Goal: Task Accomplishment & Management: Use online tool/utility

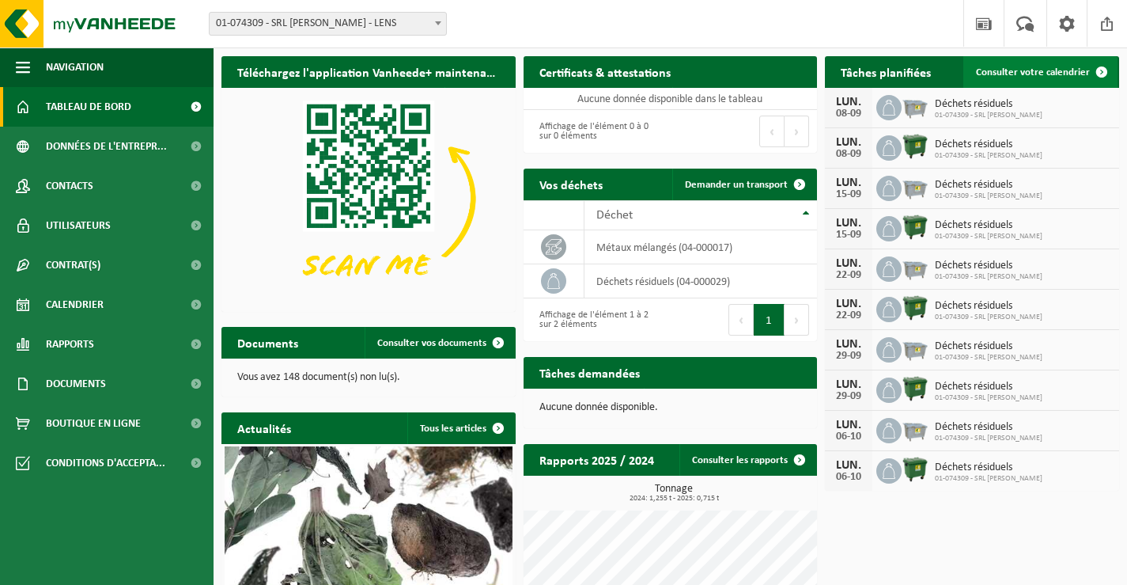
click at [1058, 72] on span "Consulter votre calendrier" at bounding box center [1033, 72] width 114 height 10
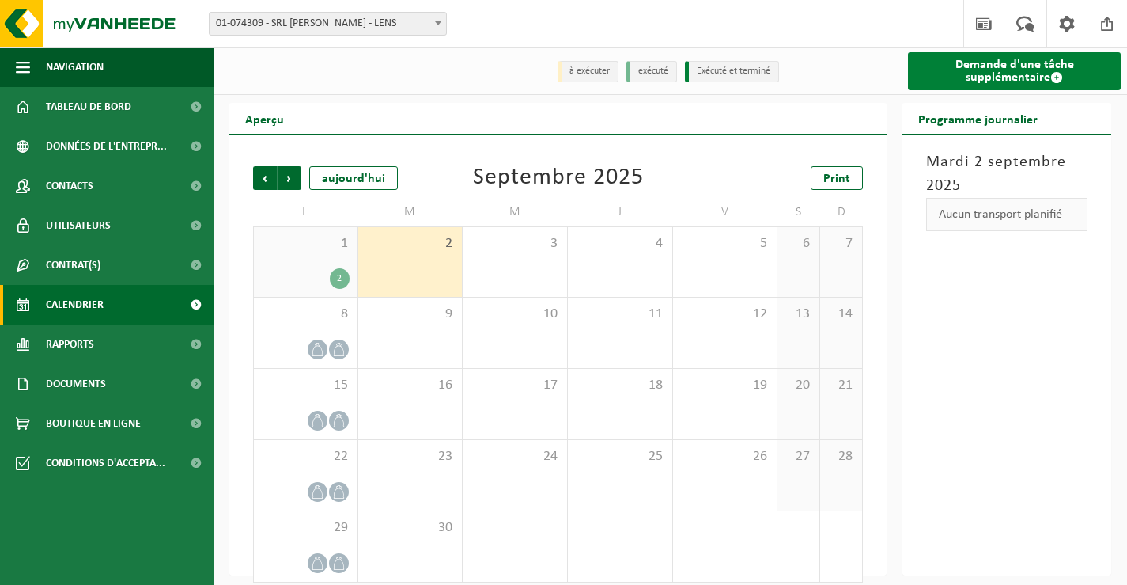
click at [1032, 71] on link "Demande d'une tâche supplémentaire" at bounding box center [1014, 71] width 213 height 38
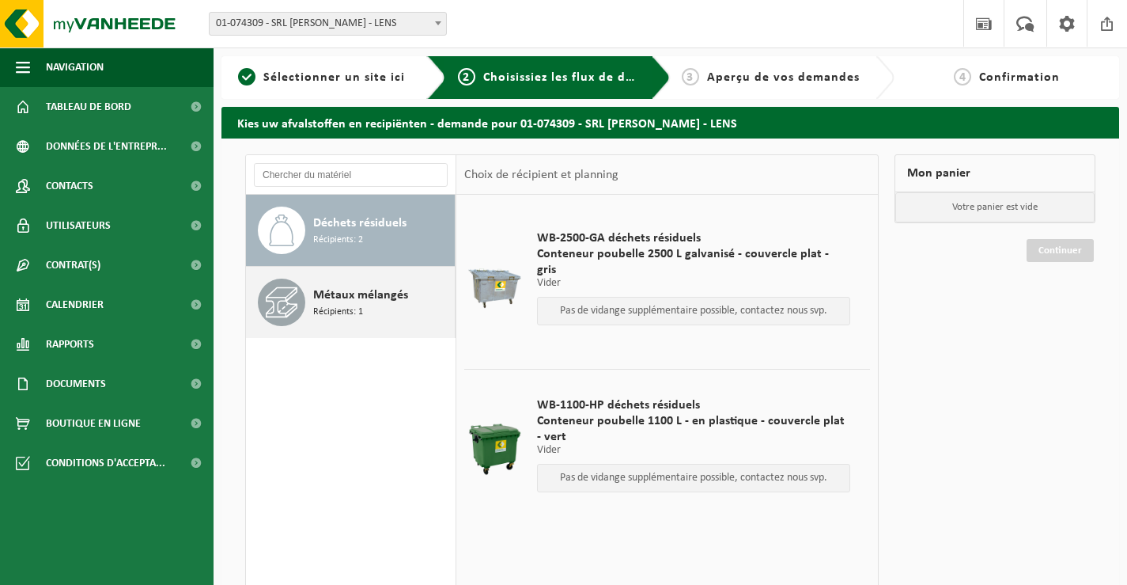
click at [339, 294] on span "Métaux mélangés" at bounding box center [360, 295] width 95 height 19
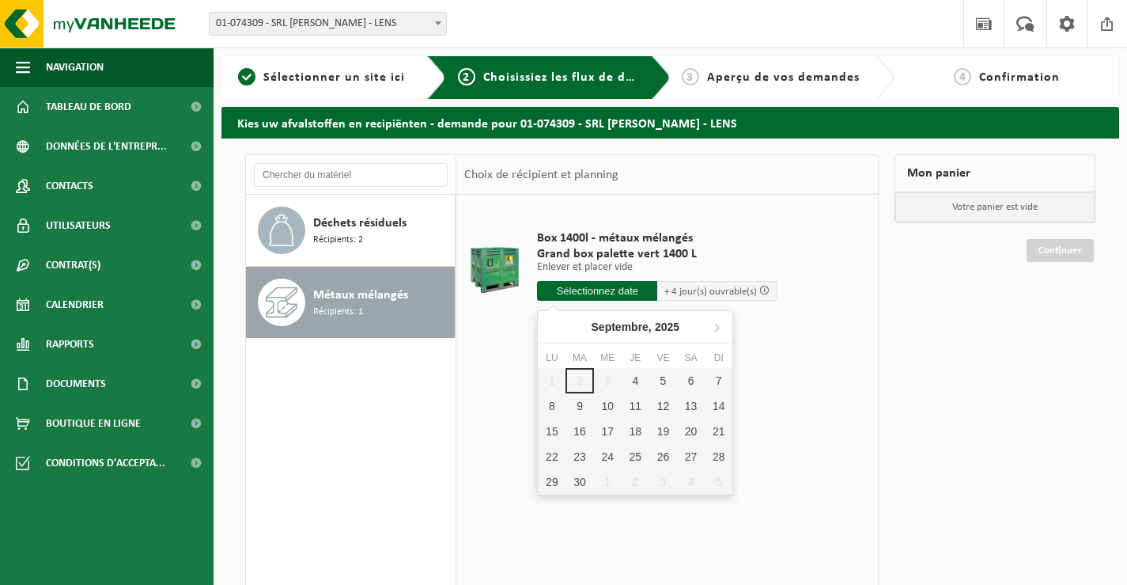
click at [600, 288] on input "text" at bounding box center [597, 291] width 120 height 20
click at [641, 381] on div "4" at bounding box center [636, 380] width 28 height 25
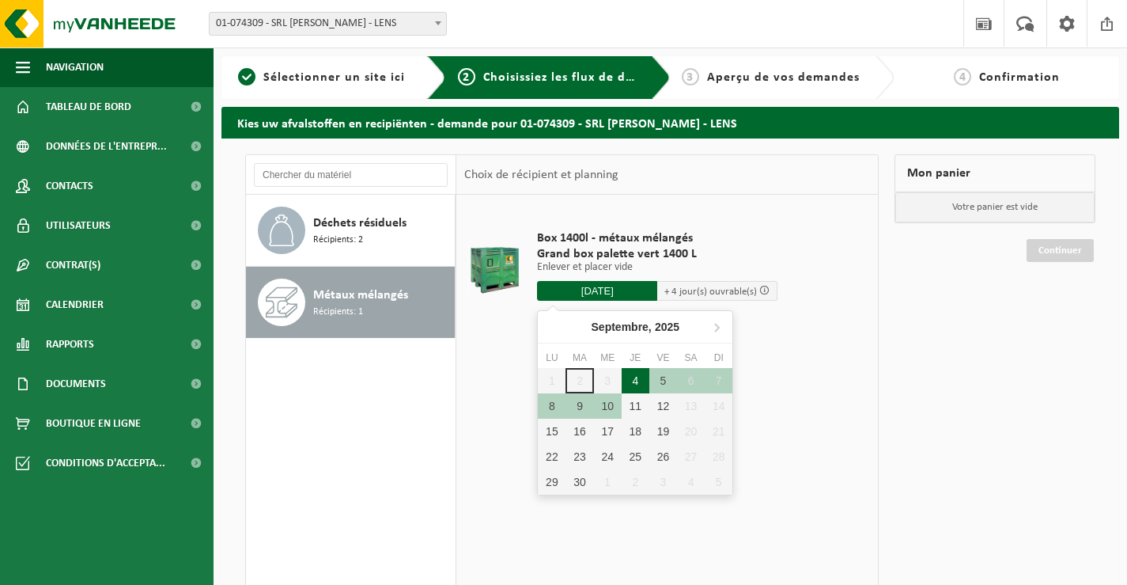
type input "à partir de 2025-09-04"
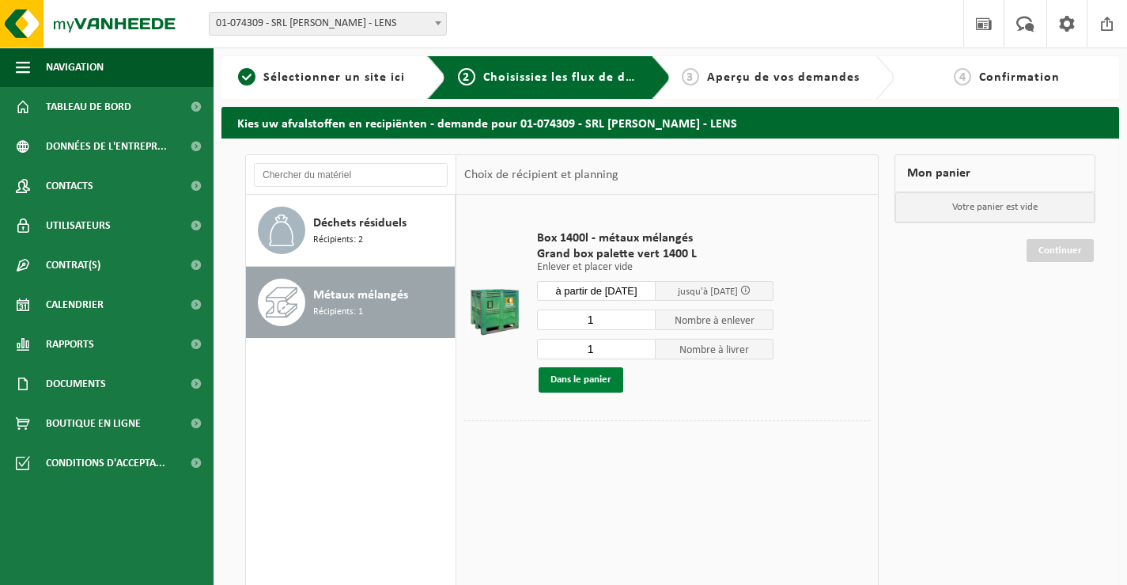
click at [578, 380] on button "Dans le panier" at bounding box center [581, 379] width 85 height 25
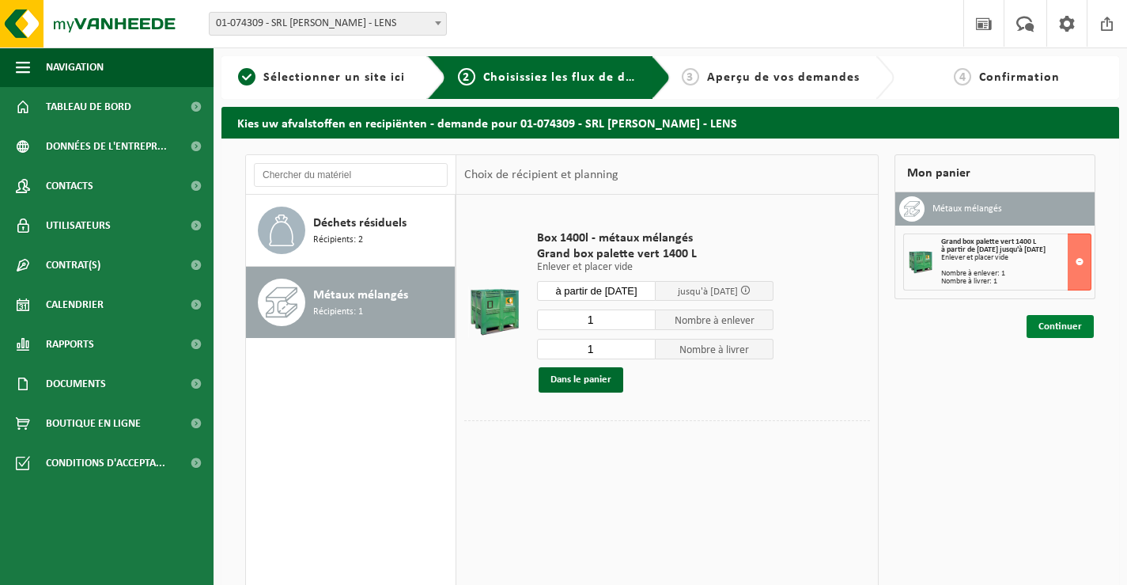
click at [1052, 325] on link "Continuer" at bounding box center [1060, 326] width 67 height 23
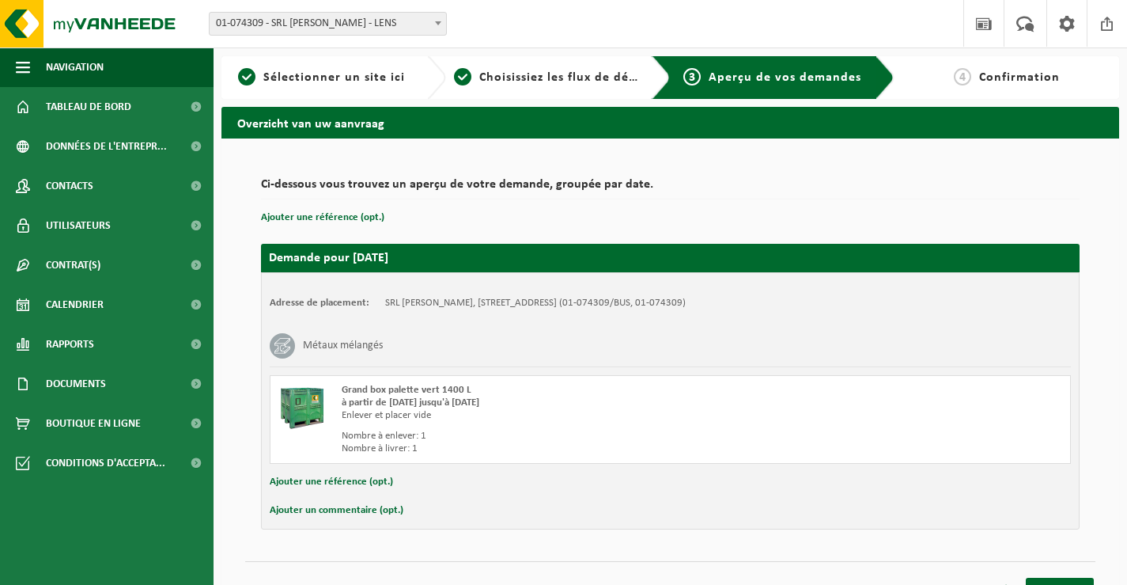
scroll to position [25, 0]
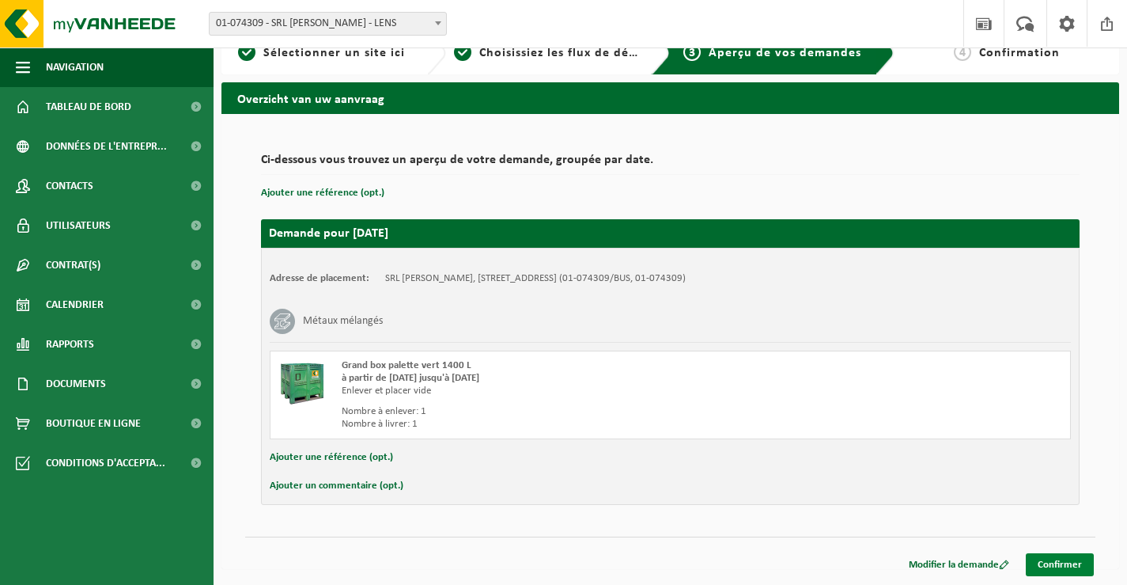
click at [1066, 554] on link "Confirmer" at bounding box center [1060, 564] width 68 height 23
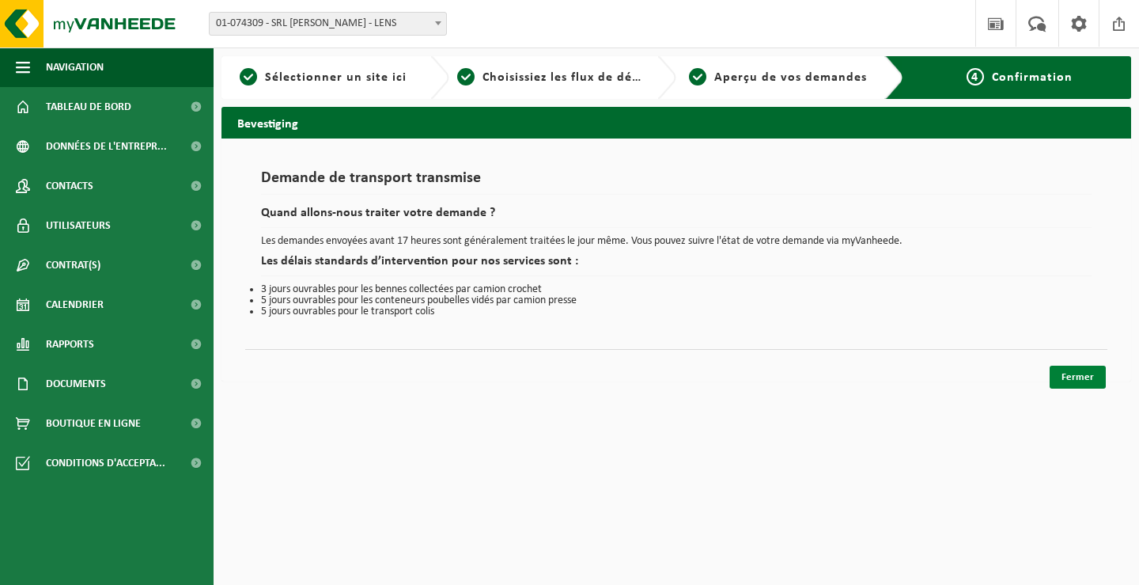
click at [1091, 374] on link "Fermer" at bounding box center [1078, 377] width 56 height 23
